Goal: Task Accomplishment & Management: Manage account settings

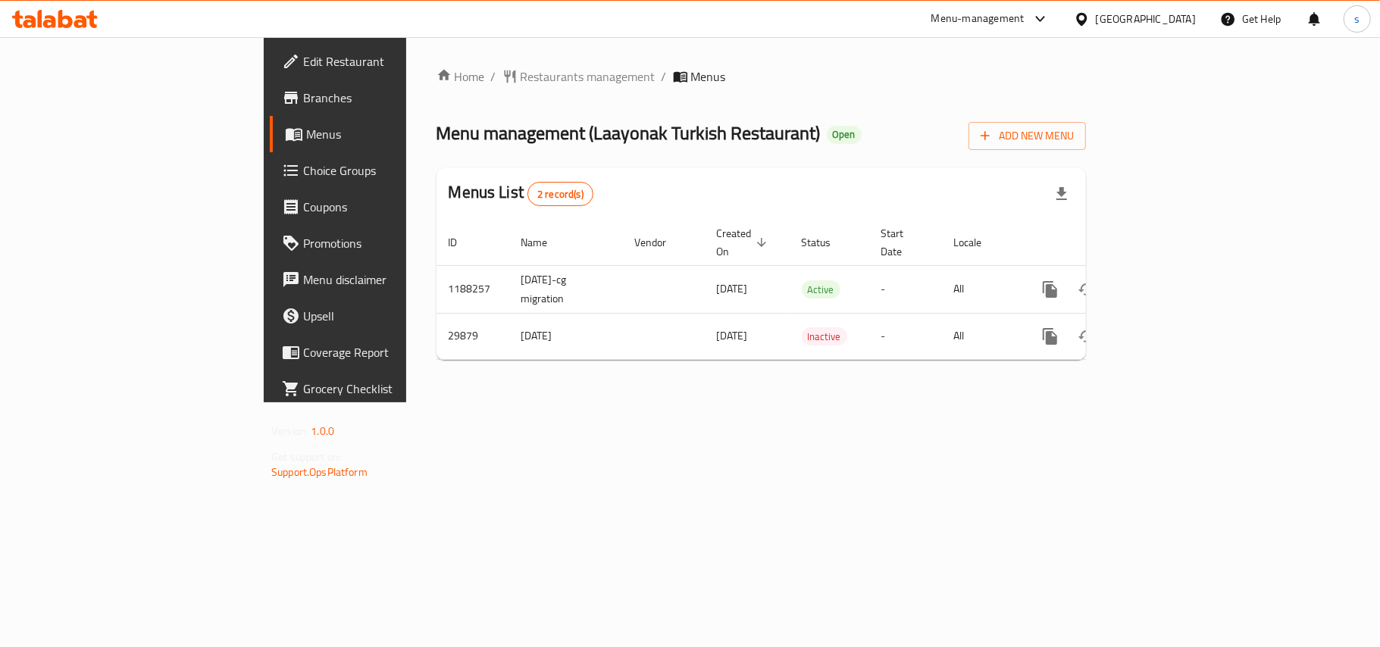
click at [1182, 18] on div "[GEOGRAPHIC_DATA]" at bounding box center [1146, 19] width 100 height 17
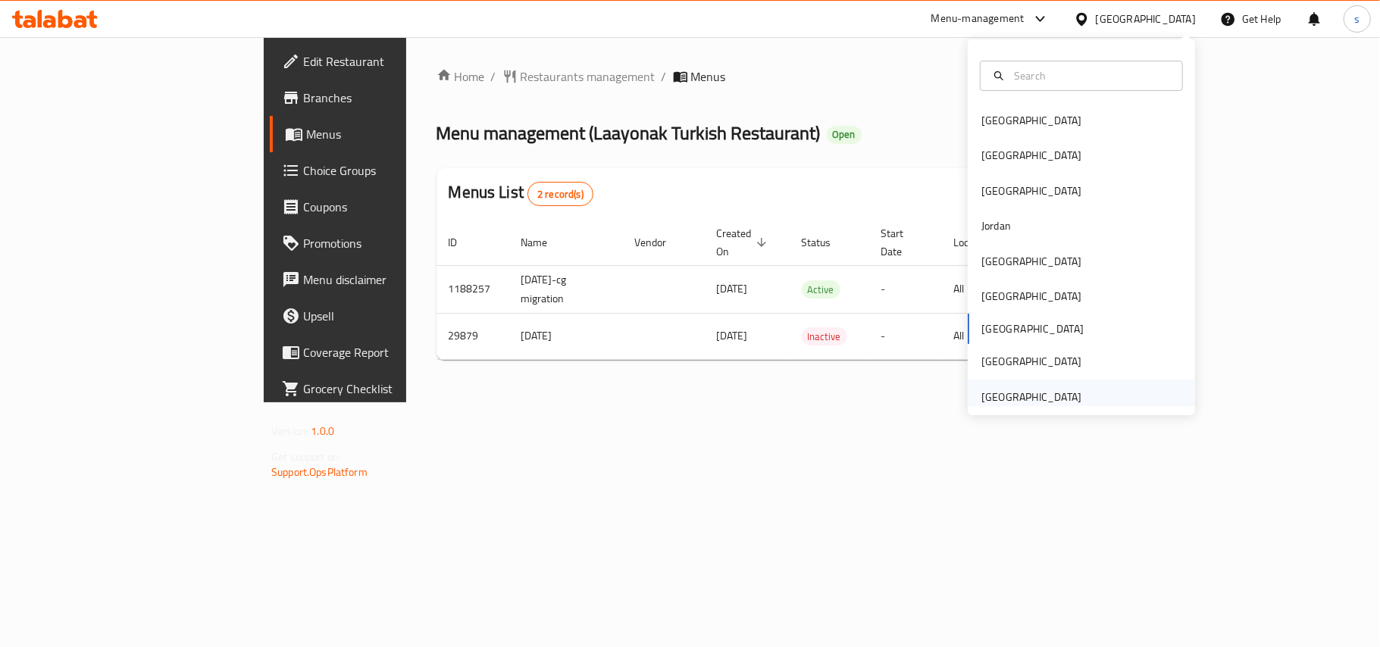
click at [1041, 393] on div "United Arab Emirates" at bounding box center [1032, 397] width 100 height 17
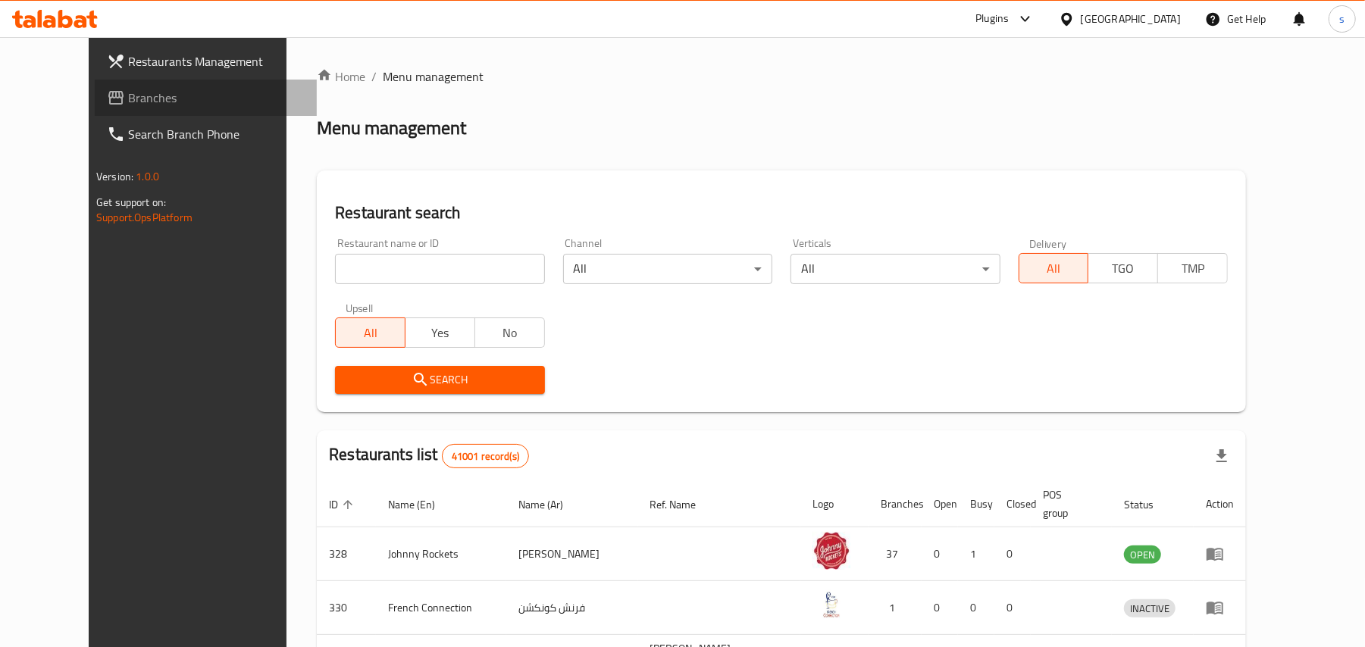
click at [128, 92] on span "Branches" at bounding box center [216, 98] width 177 height 18
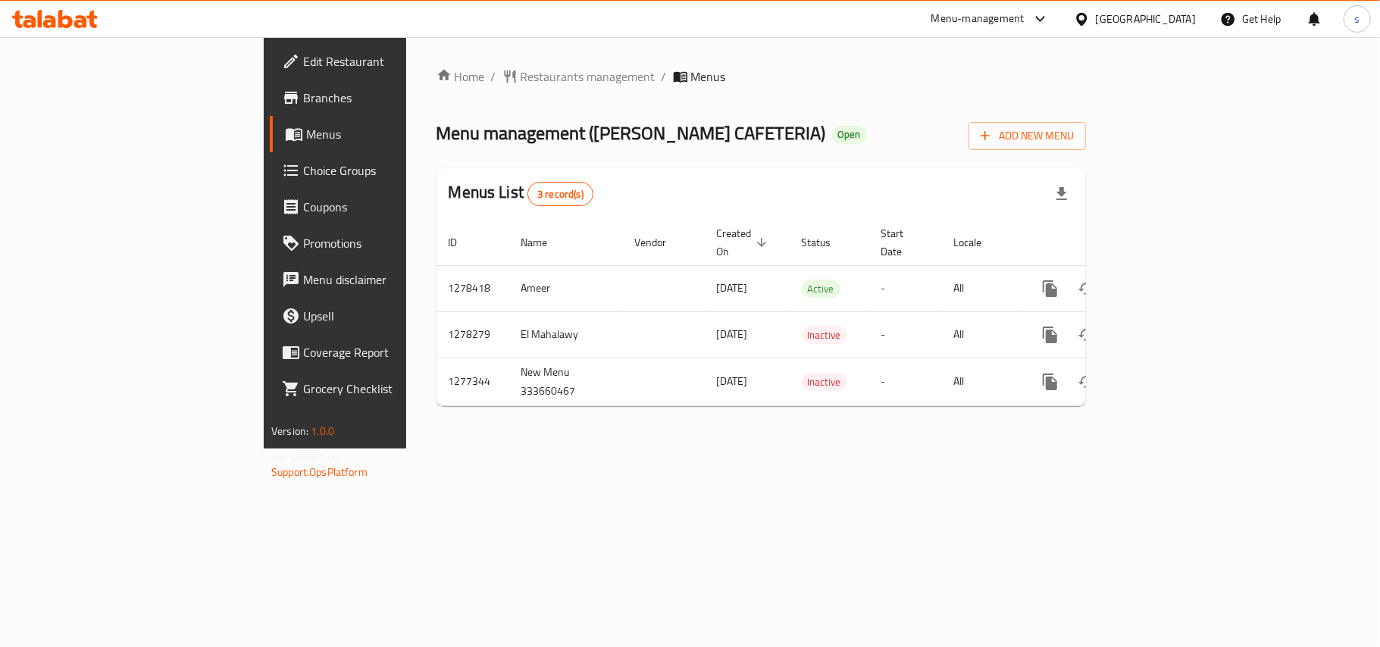
click at [1135, 21] on div "United Arab Emirates" at bounding box center [1146, 19] width 100 height 17
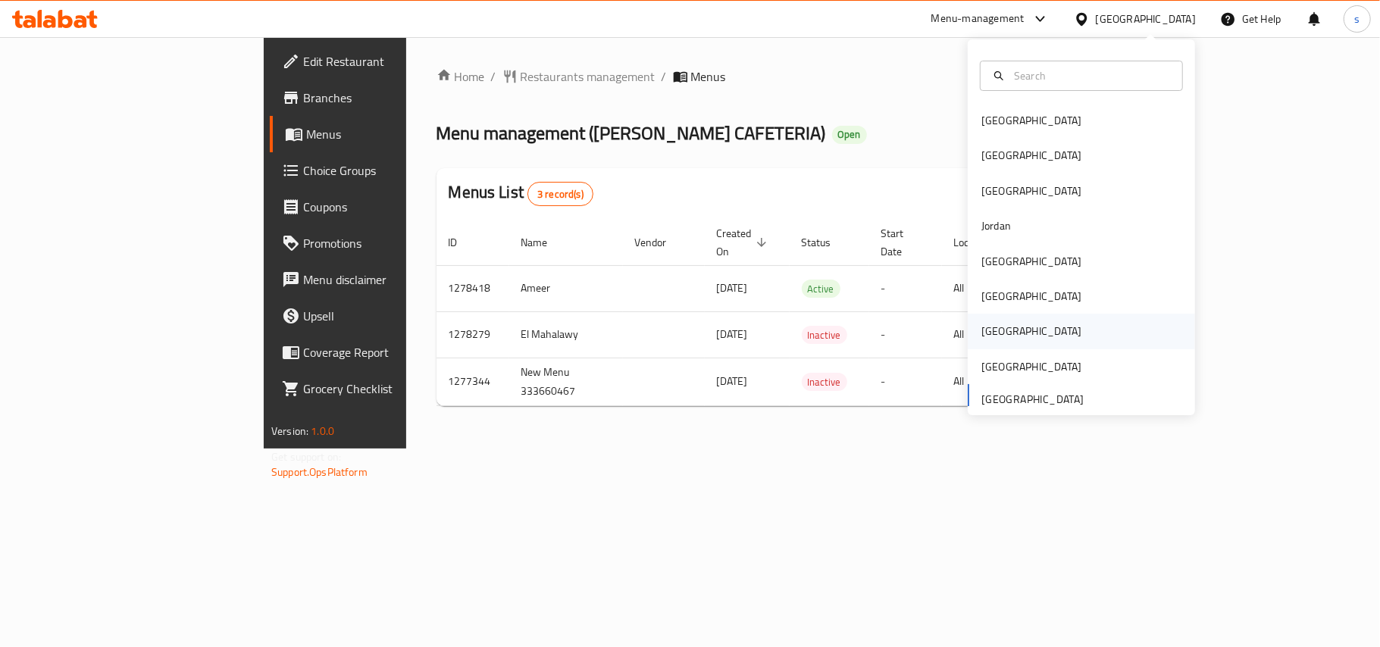
click at [982, 325] on div "[GEOGRAPHIC_DATA]" at bounding box center [1032, 331] width 100 height 17
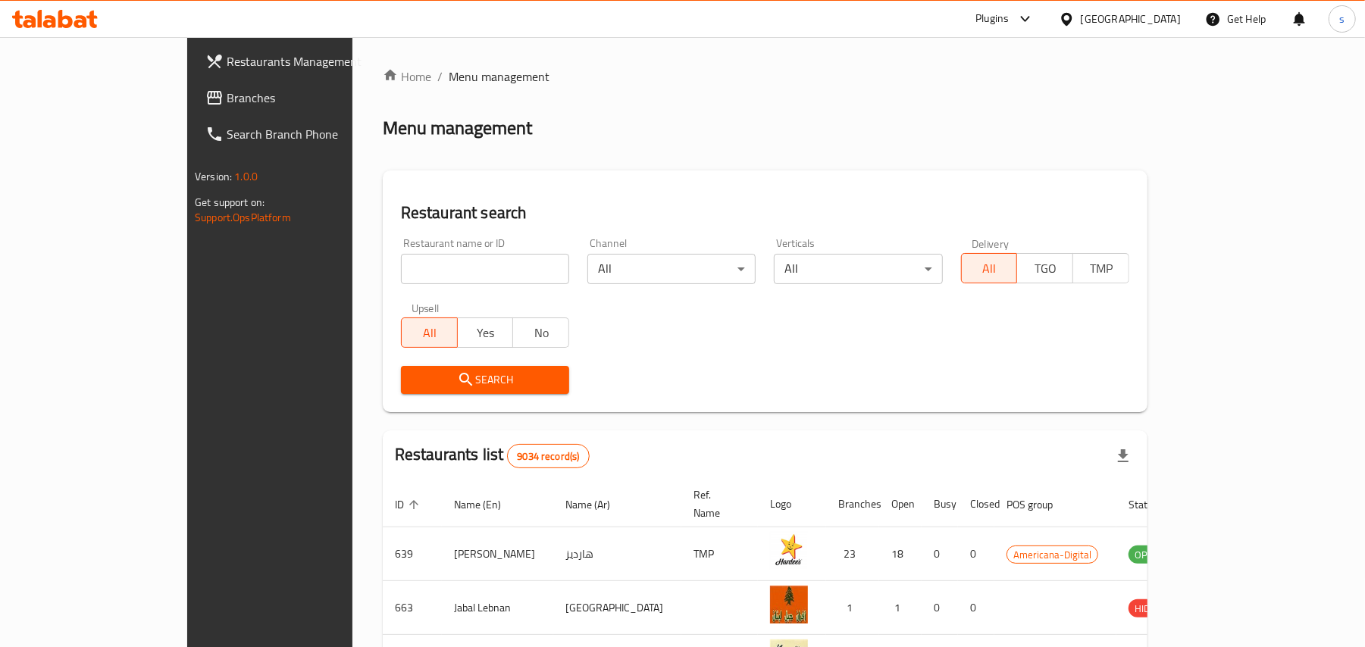
click at [227, 101] on span "Branches" at bounding box center [315, 98] width 177 height 18
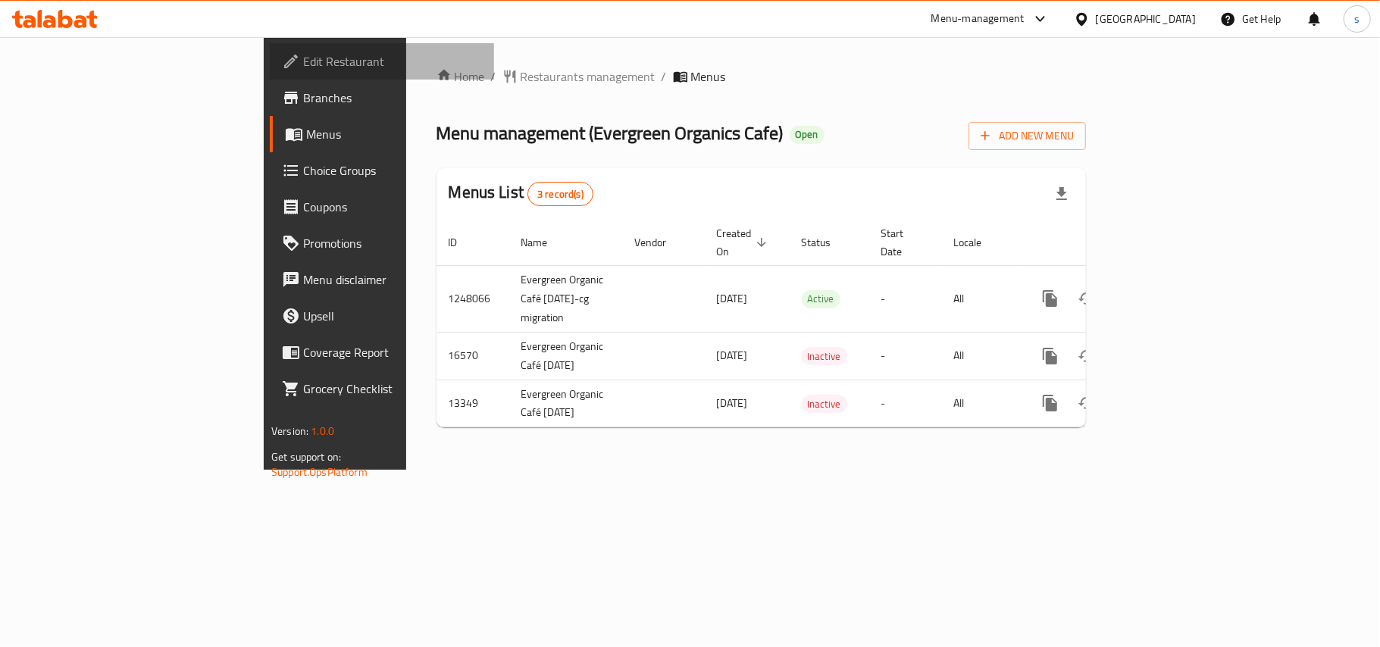
click at [303, 62] on span "Edit Restaurant" at bounding box center [392, 61] width 179 height 18
